Goal: Book appointment/travel/reservation

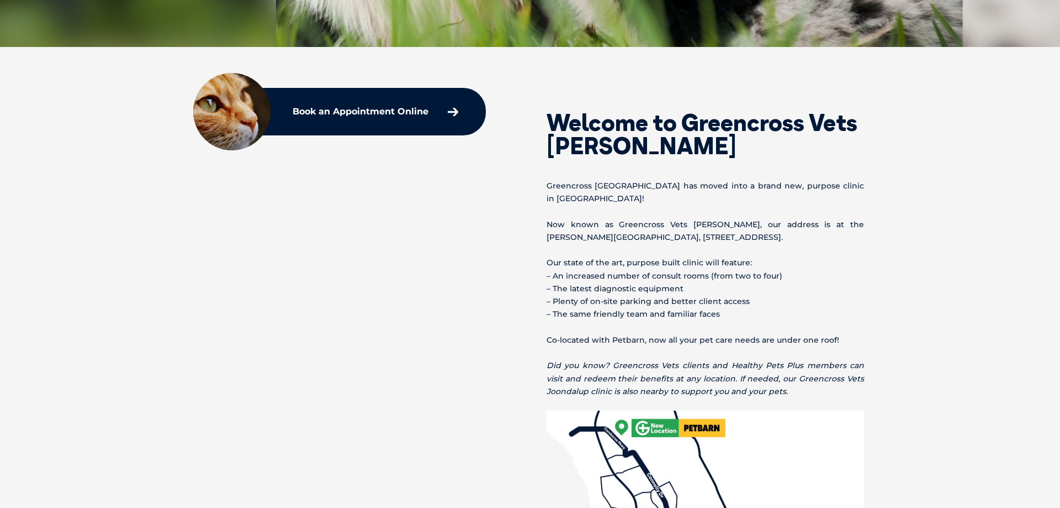
scroll to position [169, 0]
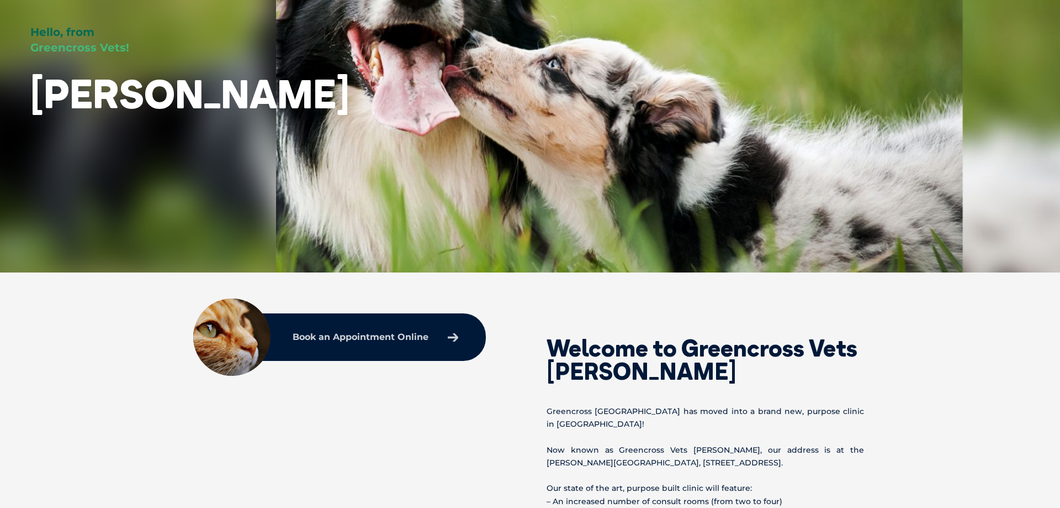
click at [400, 341] on p "Book an Appointment Online" at bounding box center [361, 336] width 136 height 9
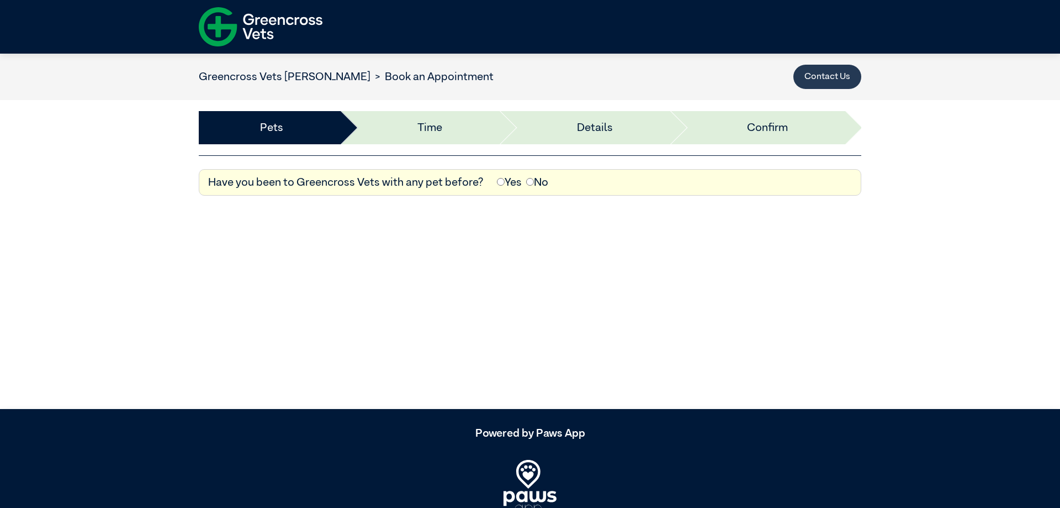
click at [827, 77] on button "Contact Us" at bounding box center [828, 77] width 68 height 24
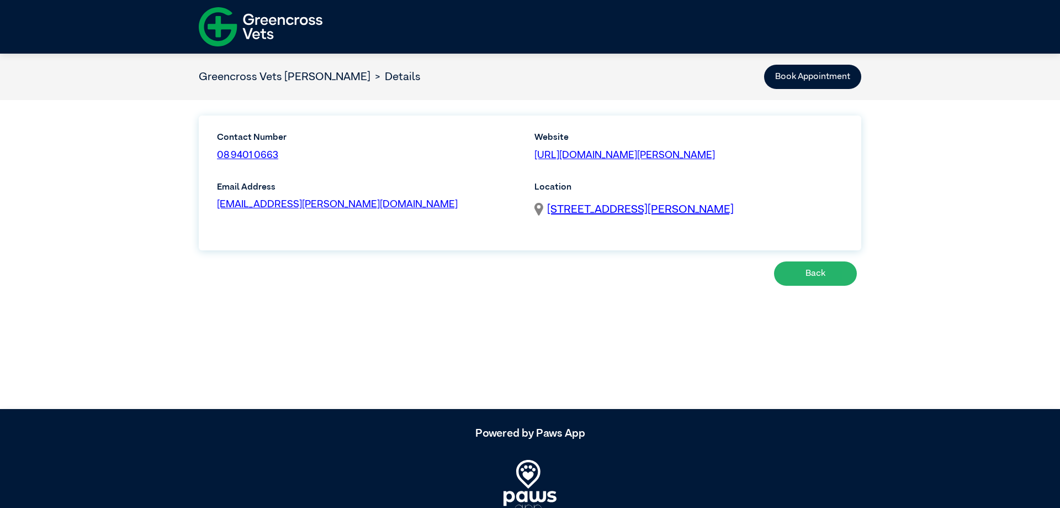
click at [828, 272] on button "Back" at bounding box center [815, 273] width 83 height 24
